Goal: Task Accomplishment & Management: Complete application form

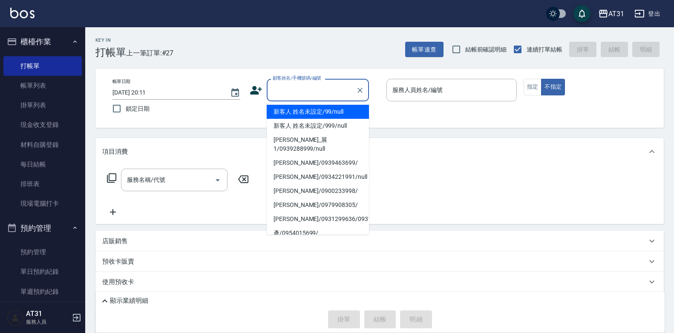
click at [313, 84] on input "顧客姓名/手機號碼/編號" at bounding box center [312, 90] width 82 height 15
type input "新客人 姓名未設定/99/null"
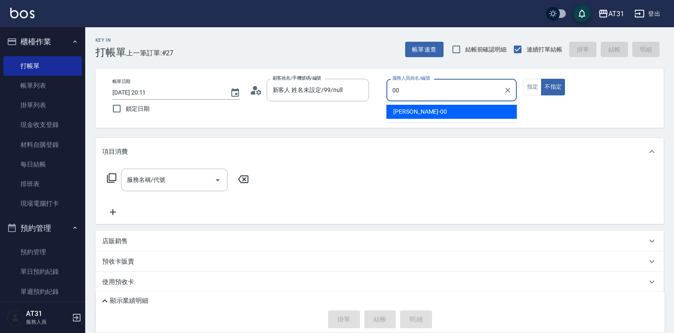
type input "[PERSON_NAME]-00"
type button "false"
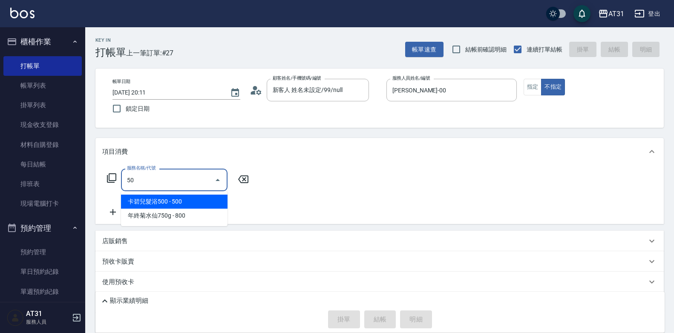
type input "501"
type input "160"
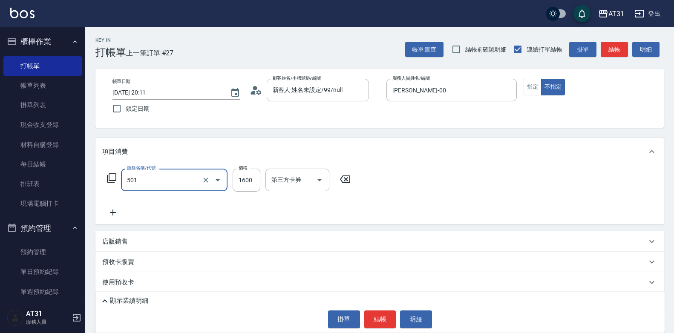
type input "染髮(501)"
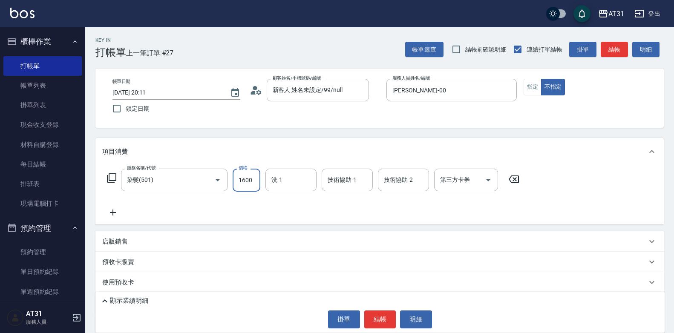
type input "0"
type input "30"
click at [243, 181] on input "300" at bounding box center [247, 180] width 28 height 23
type input "3"
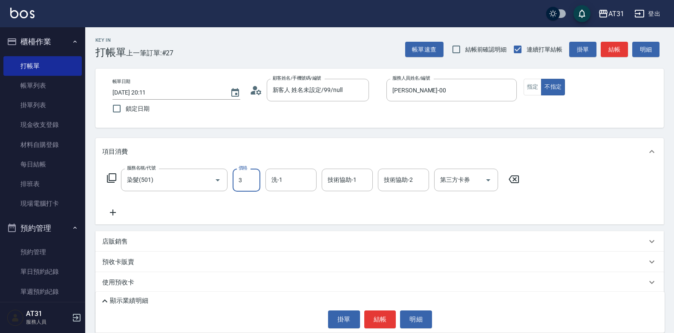
type input "0"
type input "300"
type input "3000"
type input "Lyan-45"
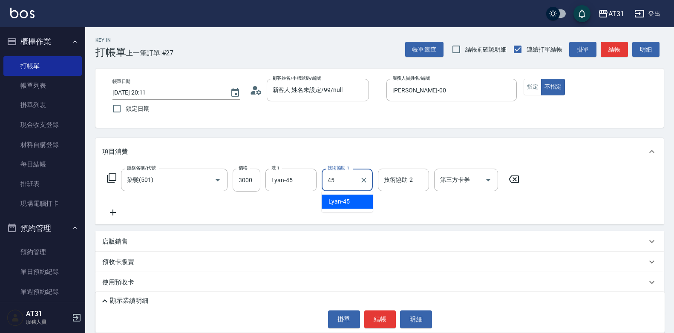
type input "Lyan-45"
click at [520, 98] on div "帳單日期 [DATE] 20:11 鎖定日期 顧客姓名/手機號碼/編號 新客人 姓名未設定/99/null 顧客姓名/手機號碼/編號 服務人員姓名/編號 [P…" at bounding box center [380, 98] width 548 height 39
click at [525, 89] on button "指定" at bounding box center [533, 87] width 18 height 17
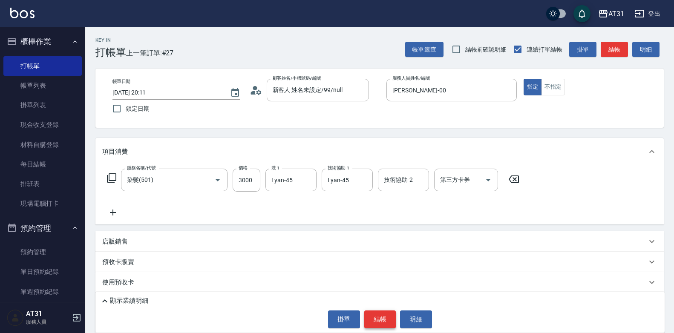
click at [370, 316] on button "結帳" at bounding box center [380, 320] width 32 height 18
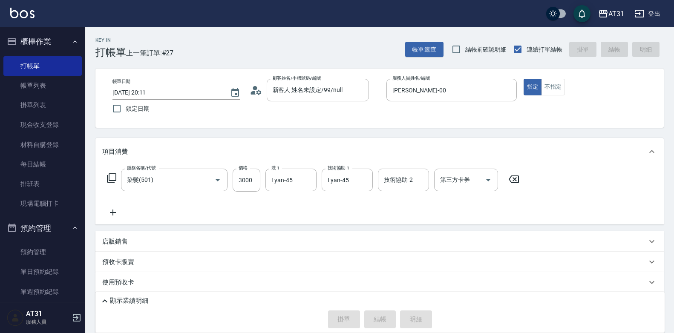
type input "[DATE] 21:31"
type input "0"
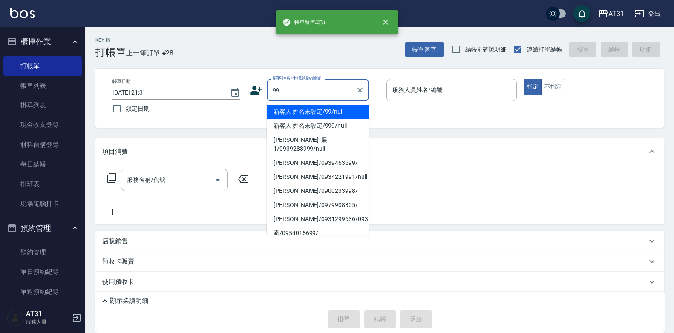
type input "新客人 姓名未設定/99/null"
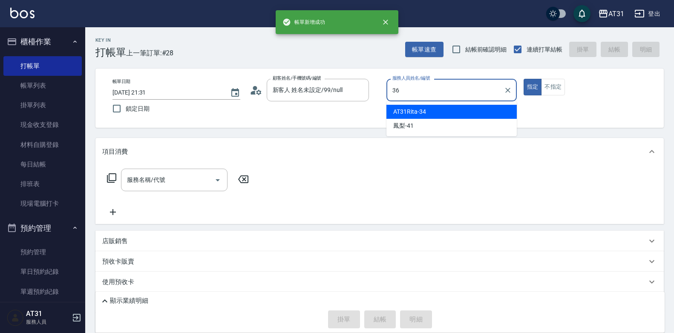
type input "[PERSON_NAME]-36"
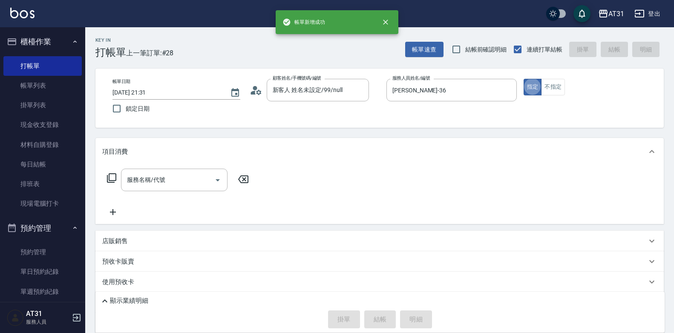
type button "true"
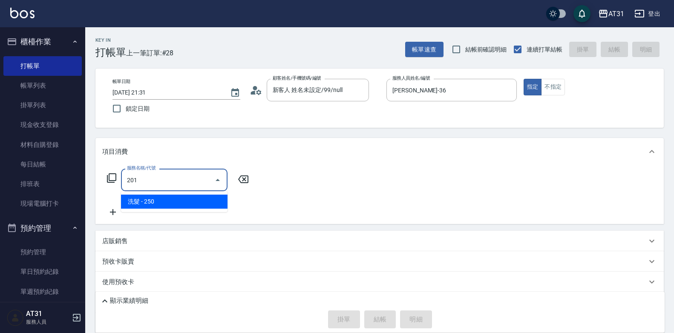
type input "洗髮(201)"
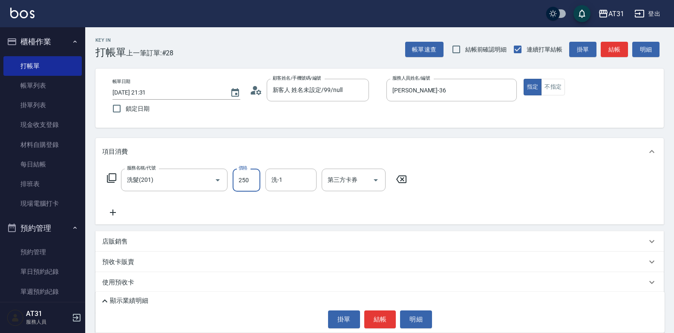
type input "0"
type input "60"
type input "600"
type input "[PERSON_NAME]-49"
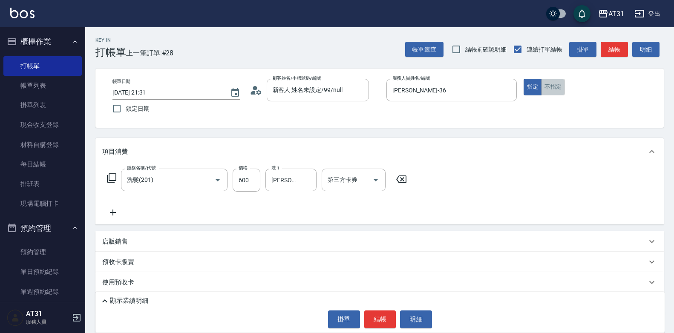
click at [552, 86] on button "不指定" at bounding box center [553, 87] width 24 height 17
click at [381, 320] on button "結帳" at bounding box center [380, 320] width 32 height 18
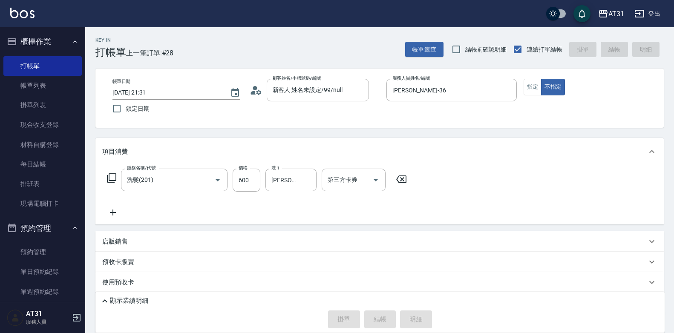
type input "0"
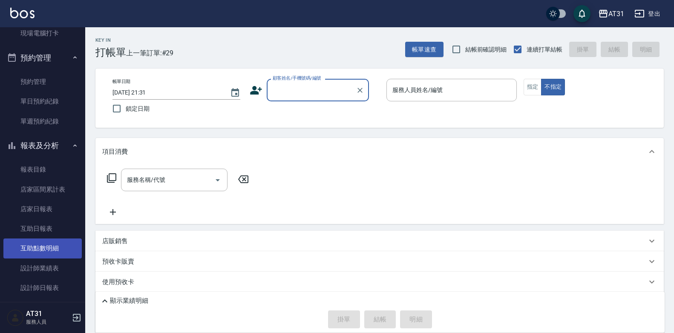
scroll to position [256, 0]
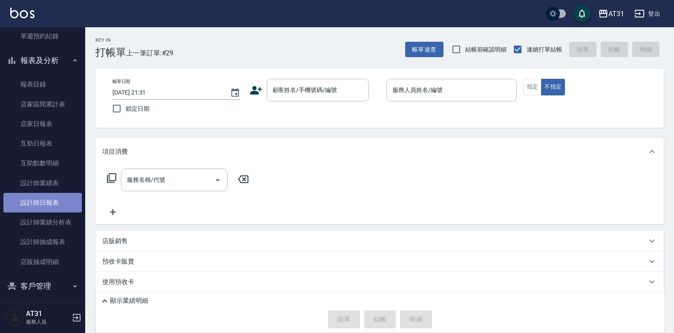
click at [50, 203] on link "設計師日報表" at bounding box center [42, 203] width 78 height 20
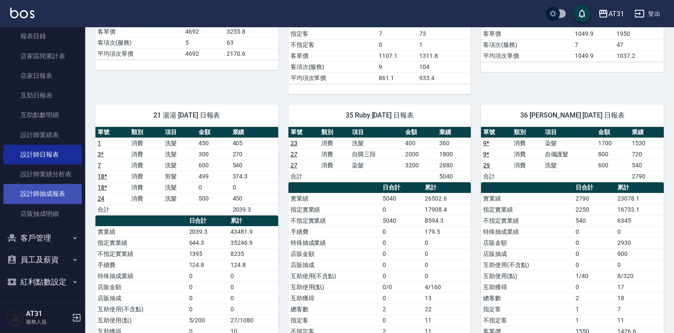
scroll to position [305, 0]
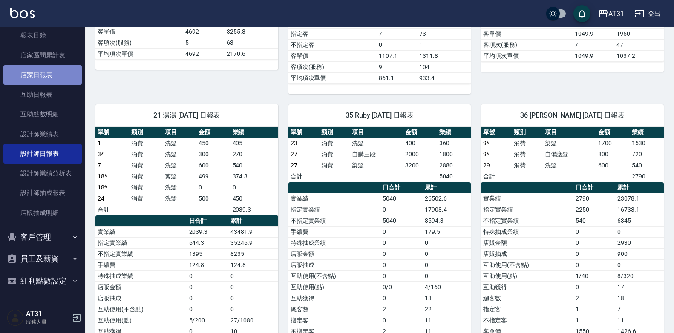
click at [54, 68] on link "店家日報表" at bounding box center [42, 75] width 78 height 20
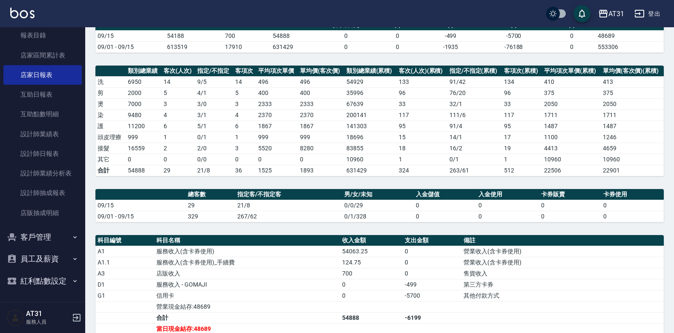
scroll to position [71, 0]
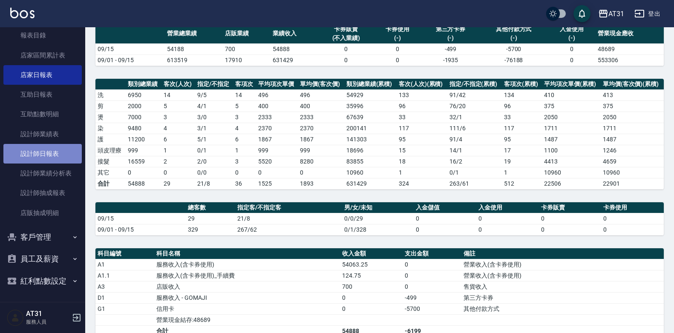
click at [44, 157] on link "設計師日報表" at bounding box center [42, 154] width 78 height 20
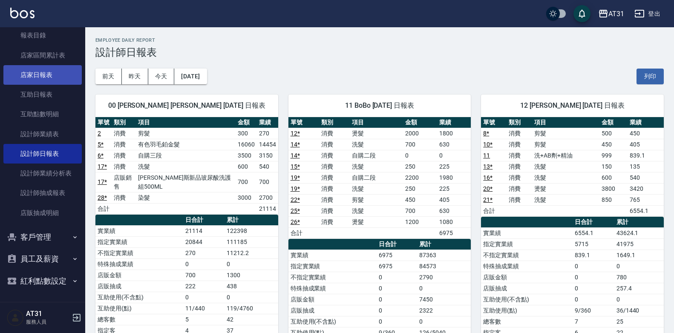
click at [56, 68] on link "店家日報表" at bounding box center [42, 75] width 78 height 20
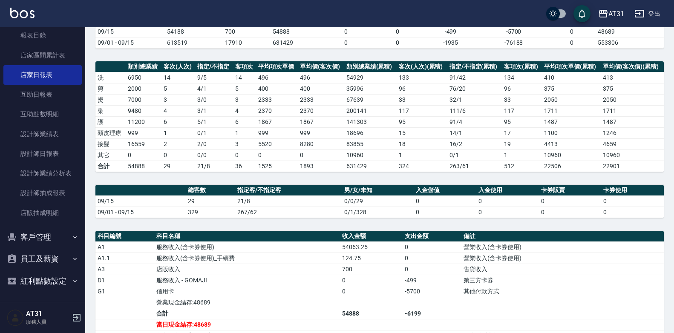
scroll to position [213, 0]
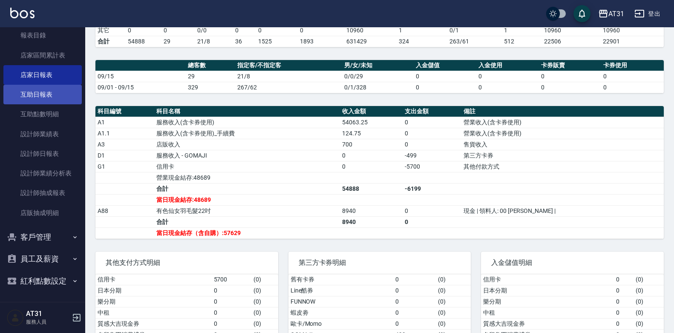
click at [57, 95] on link "互助日報表" at bounding box center [42, 95] width 78 height 20
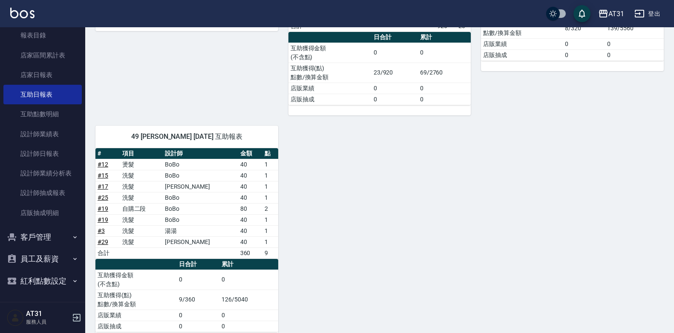
scroll to position [280, 0]
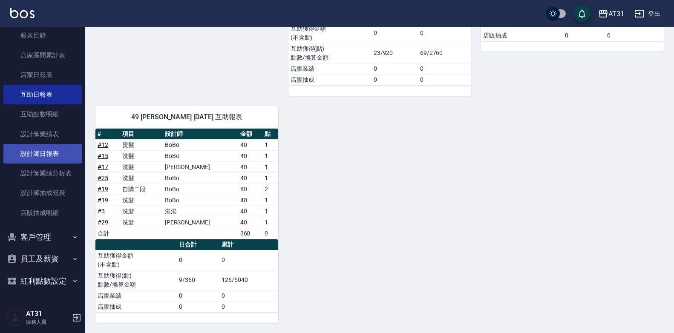
click at [61, 157] on link "設計師日報表" at bounding box center [42, 154] width 78 height 20
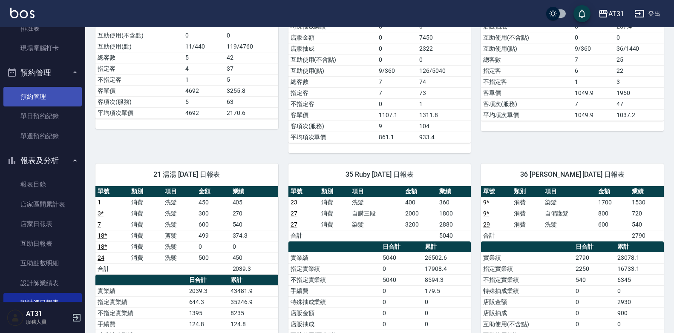
scroll to position [213, 0]
